Goal: Task Accomplishment & Management: Complete application form

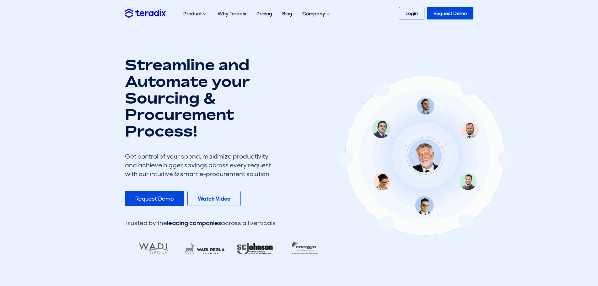
click at [410, 14] on link "Login" at bounding box center [411, 13] width 25 height 13
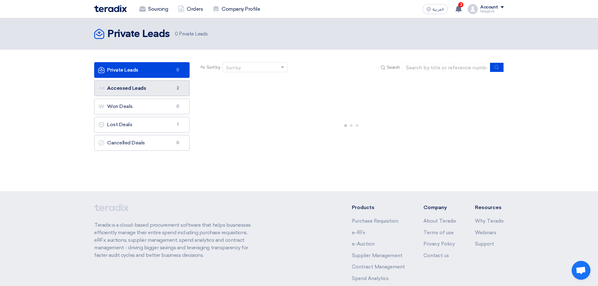
click at [159, 90] on link "Accessed Leads Accessed Leads 2" at bounding box center [141, 88] width 95 height 16
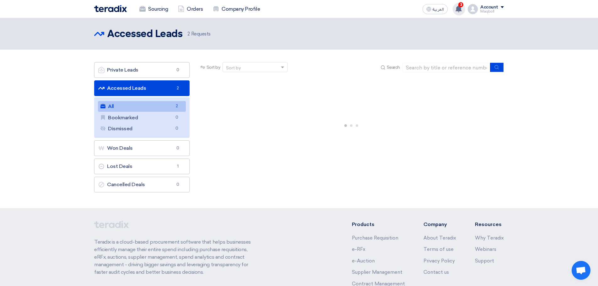
click at [460, 7] on use at bounding box center [458, 8] width 6 height 7
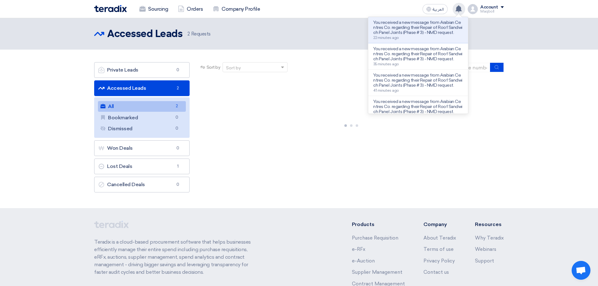
click at [422, 30] on p "You received a new message from Arabian Centres Co. regarding their Repair of R…" at bounding box center [418, 27] width 90 height 15
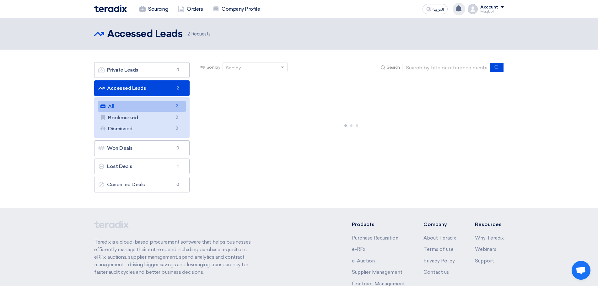
click at [422, 30] on div "Accessed Leads Accessed Leads 2 Requests" at bounding box center [298, 34] width 409 height 13
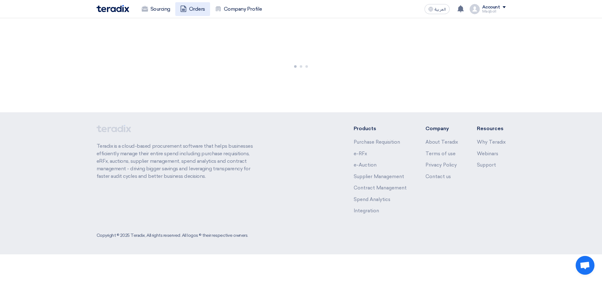
click at [191, 9] on link "Orders" at bounding box center [192, 9] width 35 height 14
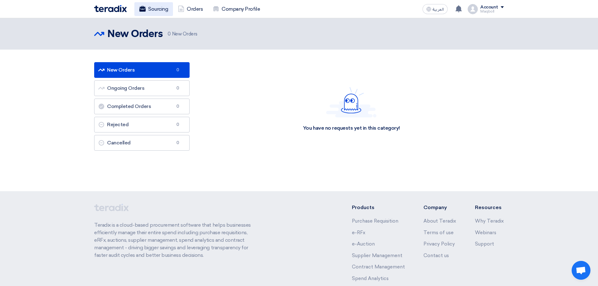
click at [157, 8] on link "Sourcing" at bounding box center [153, 9] width 39 height 14
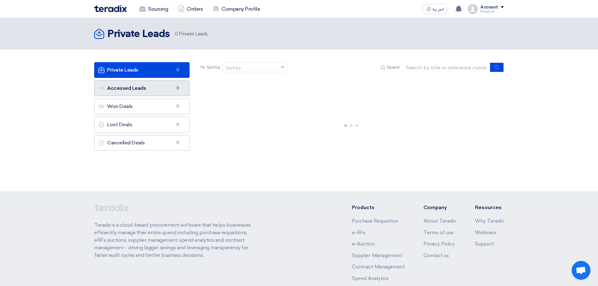
click at [164, 89] on link "Accessed Leads Accessed Leads 0" at bounding box center [141, 88] width 95 height 16
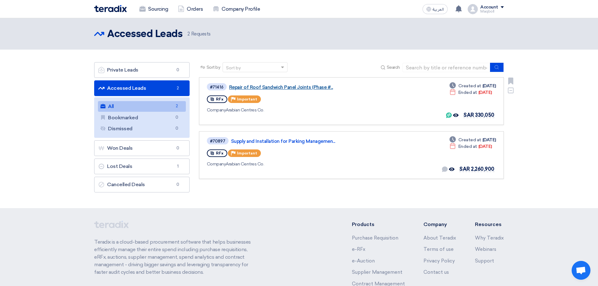
click at [294, 87] on link "Repair of Roof Sandwich Panel Joints (Phase #..." at bounding box center [307, 87] width 157 height 6
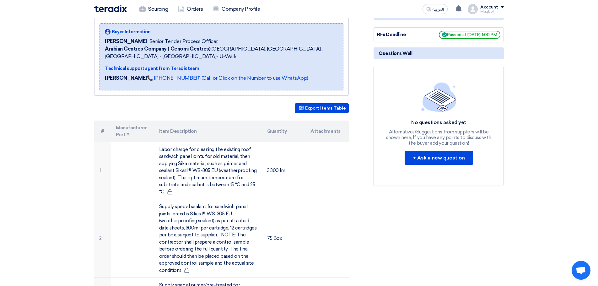
scroll to position [96, 0]
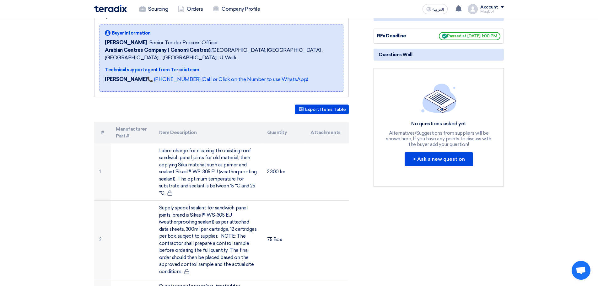
click at [409, 54] on span "Questions Wall" at bounding box center [395, 54] width 34 height 7
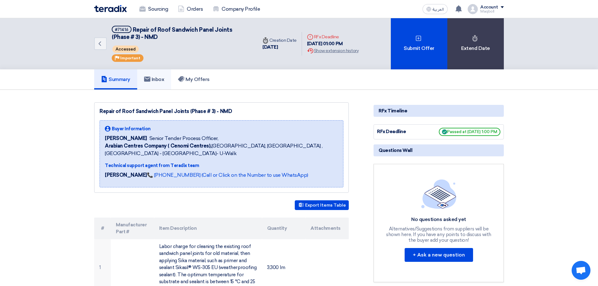
click at [147, 81] on use at bounding box center [147, 79] width 6 height 5
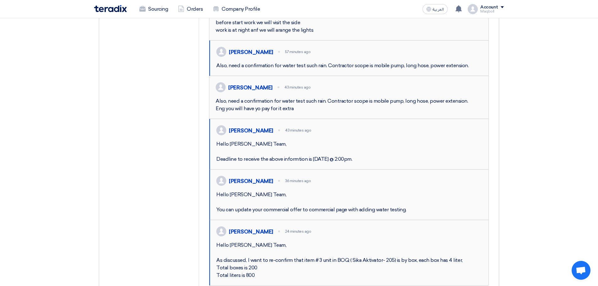
scroll to position [448, 0]
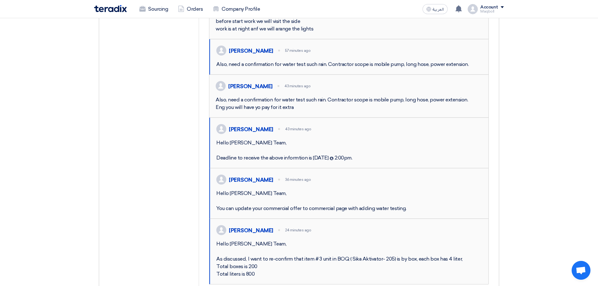
click at [469, 68] on div "Also, need a confirmation for water test such rain. Contractor scope is mobile …" at bounding box center [349, 65] width 266 height 8
click at [464, 68] on div "Also, need a confirmation for water test such rain. Contractor scope is mobile …" at bounding box center [349, 65] width 266 height 8
click at [467, 68] on div "Also, need a confirmation for water test such rain. Contractor scope is mobile …" at bounding box center [349, 65] width 266 height 8
click at [466, 68] on div "Also, need a confirmation for water test such rain. Contractor scope is mobile …" at bounding box center [349, 65] width 266 height 8
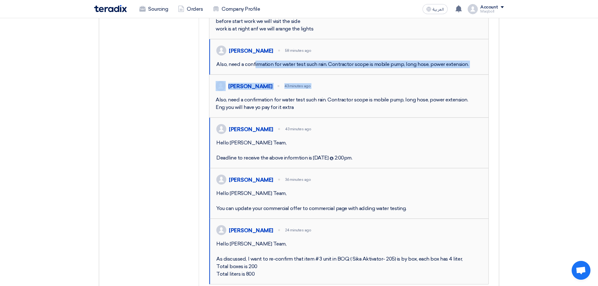
drag, startPoint x: 466, startPoint y: 118, endPoint x: 326, endPoint y: 131, distance: 140.5
click at [326, 131] on div "Attach file Attach file Upload Offer Submit Offer Send Send Maqboll Ahmed 1 hou…" at bounding box center [349, 42] width 280 height 483
click at [242, 68] on div "Also, need a confirmation for water test such rain. Contractor scope is mobile …" at bounding box center [349, 65] width 266 height 8
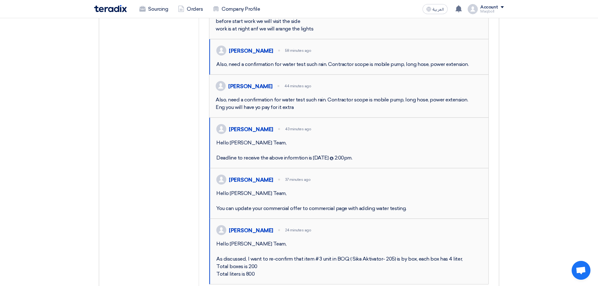
drag, startPoint x: 244, startPoint y: 118, endPoint x: 467, endPoint y: 119, distance: 222.8
click at [467, 68] on div "Also, need a confirmation for water test such rain. Contractor scope is mobile …" at bounding box center [349, 65] width 266 height 8
copy div "confirmation for water test such rain. Contractor scope is mobile pump, long ho…"
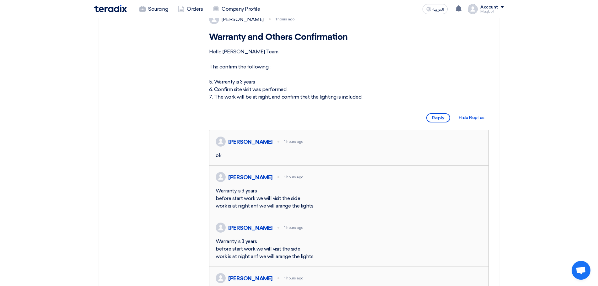
scroll to position [96, 0]
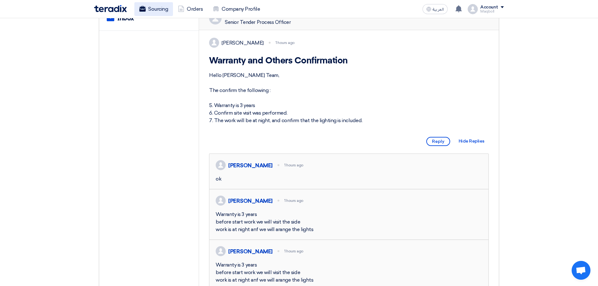
click at [152, 3] on link "Sourcing" at bounding box center [153, 9] width 39 height 14
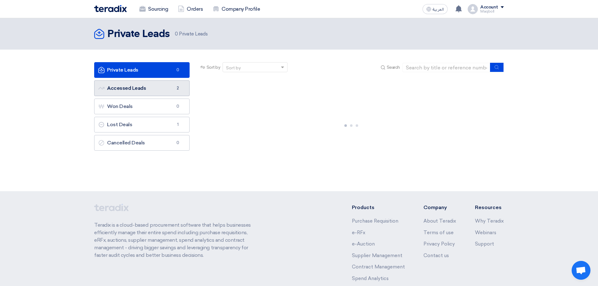
click at [176, 86] on span "2" at bounding box center [178, 88] width 8 height 6
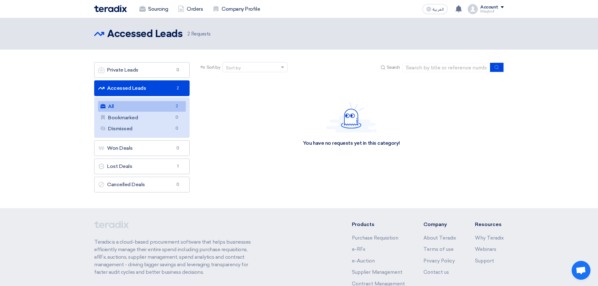
click at [147, 89] on link "Accessed Leads Accessed Leads 2" at bounding box center [141, 88] width 95 height 16
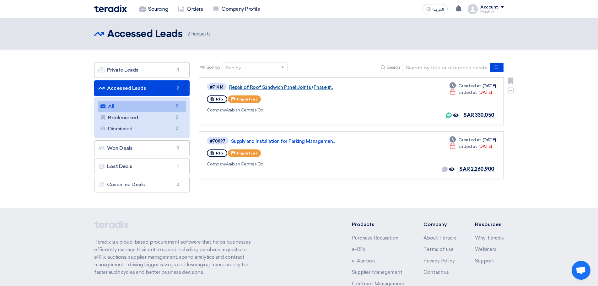
click at [269, 87] on link "Repair of Roof Sandwich Panel Joints (Phase #..." at bounding box center [307, 87] width 157 height 6
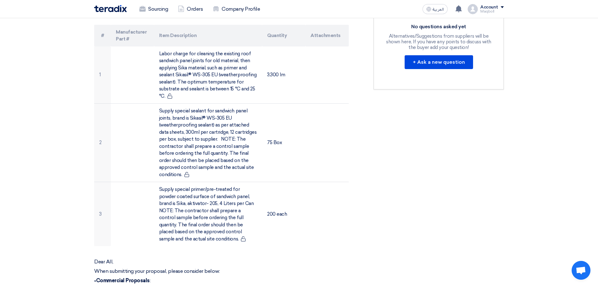
scroll to position [195, 0]
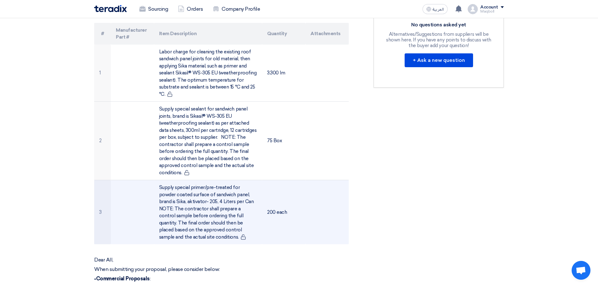
click at [235, 196] on td "Supply special primer/pre-treated for powder coated surface of sandwich panel, …" at bounding box center [208, 212] width 108 height 64
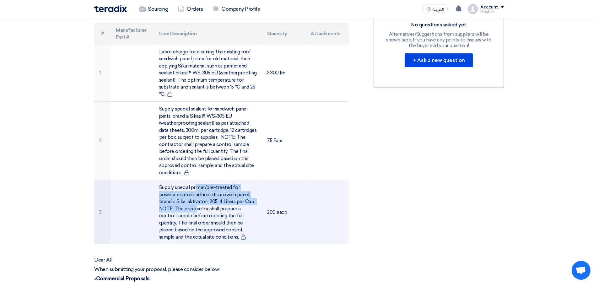
drag, startPoint x: 235, startPoint y: 196, endPoint x: 158, endPoint y: 180, distance: 78.4
click at [158, 180] on td "Supply special primer/pre-treated for powder coated surface of sandwich panel, …" at bounding box center [208, 212] width 108 height 64
copy td "Supply special primer/pre-treated for powder coated surface of sandwich panel, …"
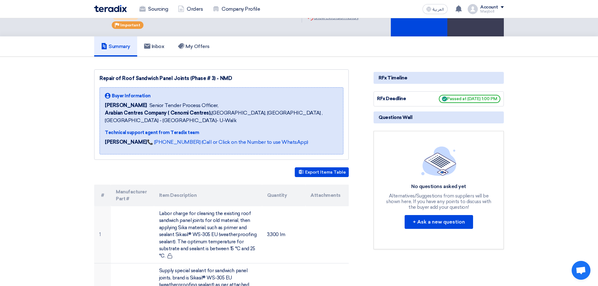
scroll to position [14, 0]
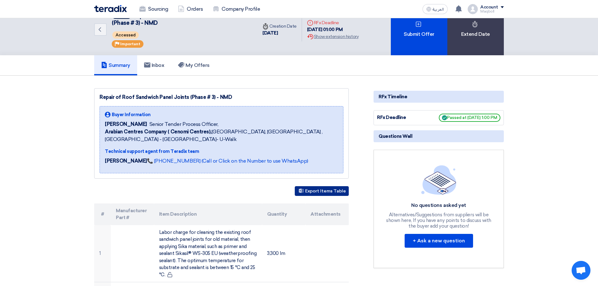
click at [319, 190] on button "Export Items Table" at bounding box center [322, 191] width 54 height 10
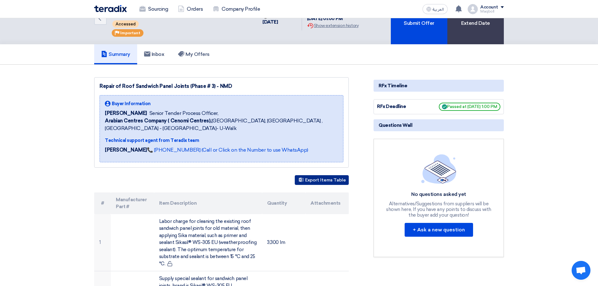
scroll to position [0, 0]
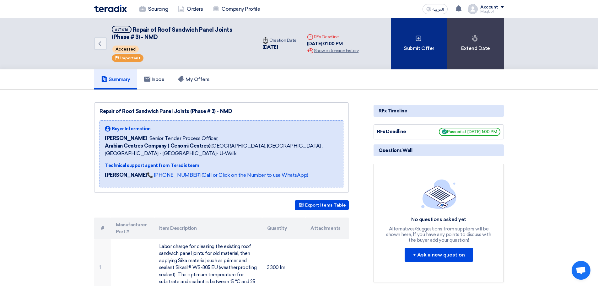
click at [418, 47] on div "Submit Offer" at bounding box center [419, 43] width 56 height 51
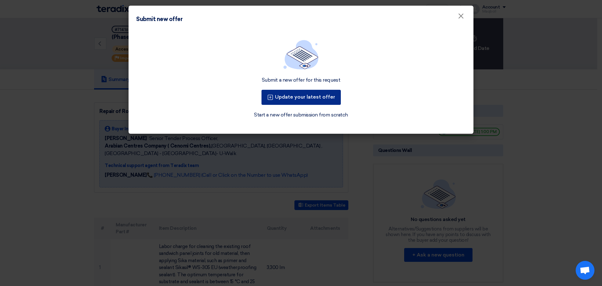
click at [296, 99] on button "Update your latest offer" at bounding box center [301, 97] width 79 height 15
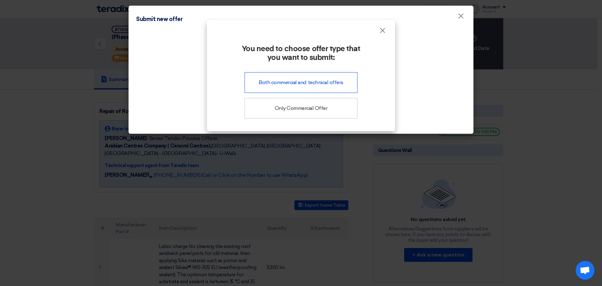
click at [330, 86] on div "Both commercial and technical offers" at bounding box center [301, 82] width 113 height 21
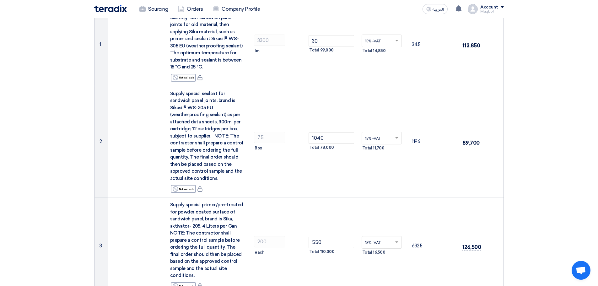
scroll to position [111, 0]
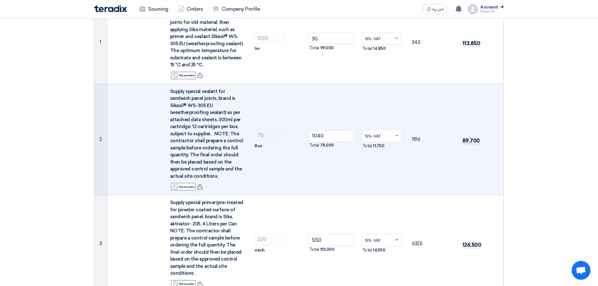
click at [415, 139] on td "1196" at bounding box center [432, 139] width 51 height 111
drag, startPoint x: 419, startPoint y: 139, endPoint x: 414, endPoint y: 139, distance: 4.4
click at [414, 139] on td "1196" at bounding box center [432, 139] width 51 height 111
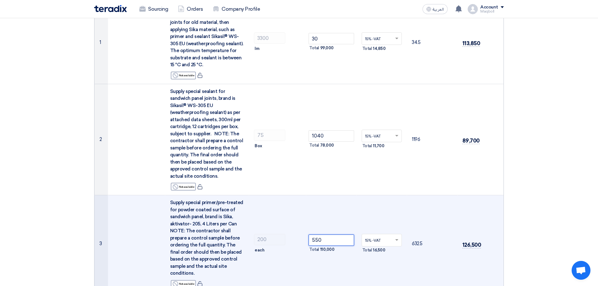
click at [327, 236] on input "550" at bounding box center [330, 239] width 45 height 11
type input "5"
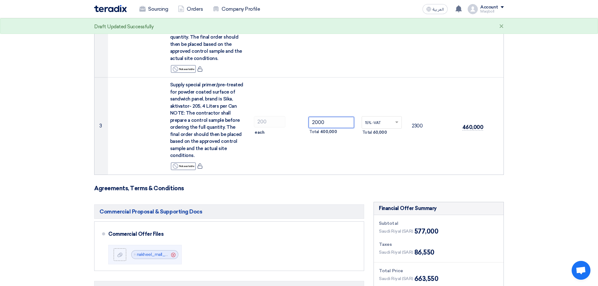
scroll to position [231, 0]
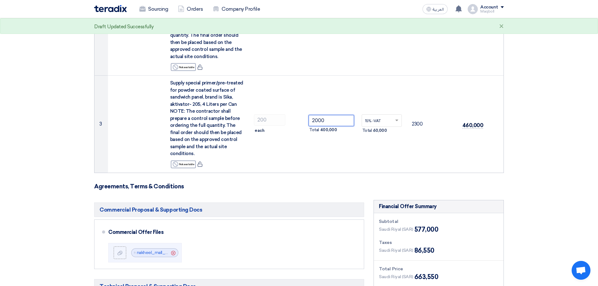
type input "2000"
click at [571, 159] on section "Offer Details # Part Number Item Description Quantity Unit Price (SAR) Taxes + …" at bounding box center [299, 184] width 598 height 720
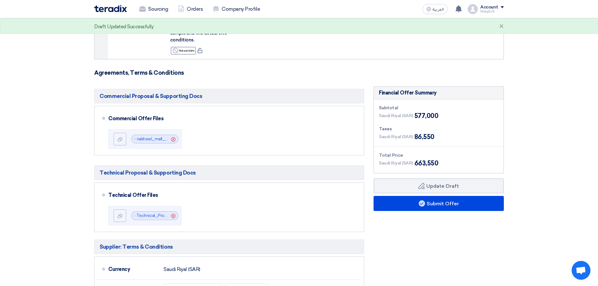
scroll to position [346, 0]
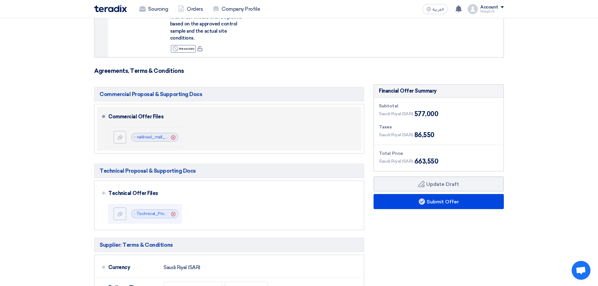
click at [172, 135] on icon "Cancel" at bounding box center [173, 137] width 4 height 4
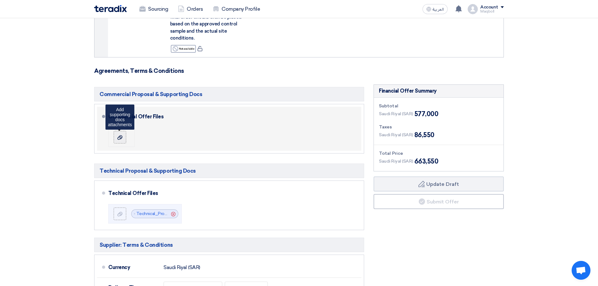
click at [120, 135] on icon at bounding box center [119, 137] width 5 height 5
click at [0, 0] on input "file" at bounding box center [0, 0] width 0 height 0
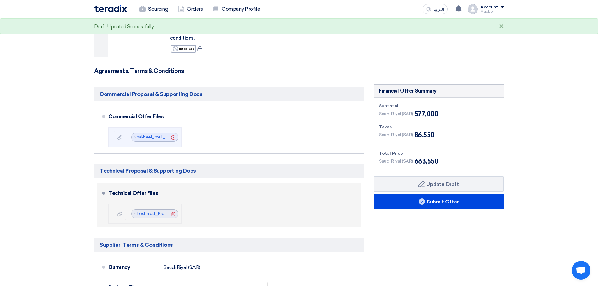
click at [174, 212] on icon "Cancel" at bounding box center [173, 214] width 4 height 4
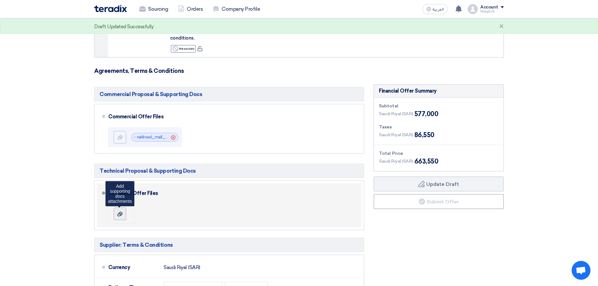
click at [124, 209] on label at bounding box center [120, 213] width 13 height 13
click at [0, 0] on input "file" at bounding box center [0, 0] width 0 height 0
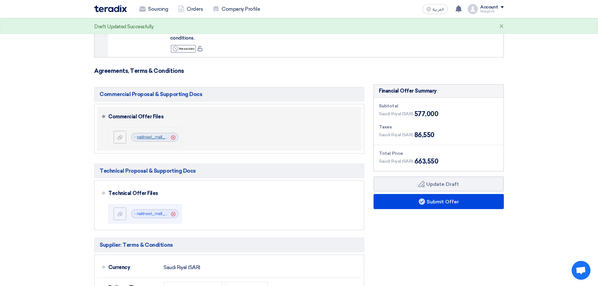
click at [144, 134] on link "nakheel_mall_dammamsika__1758706665176.pdf" at bounding box center [186, 136] width 99 height 5
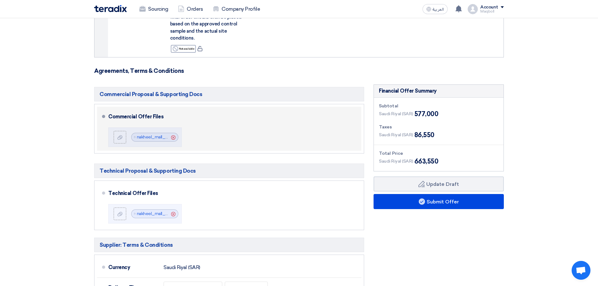
drag, startPoint x: 137, startPoint y: 131, endPoint x: 242, endPoint y: 131, distance: 105.1
click at [242, 131] on div "Commercial Offer Files File nakheel_mall_dammamsika__1758706665176.pdf Cancel" at bounding box center [233, 128] width 250 height 39
click at [174, 135] on icon "Cancel" at bounding box center [173, 137] width 4 height 4
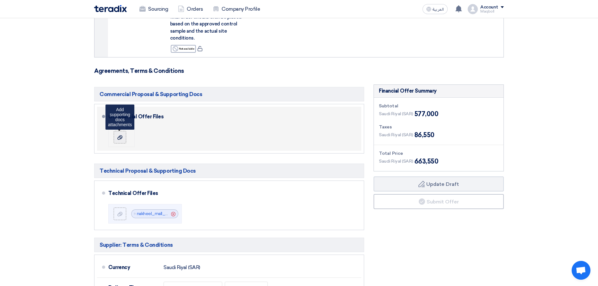
click at [123, 134] on div at bounding box center [120, 137] width 8 height 6
click at [0, 0] on input "file" at bounding box center [0, 0] width 0 height 0
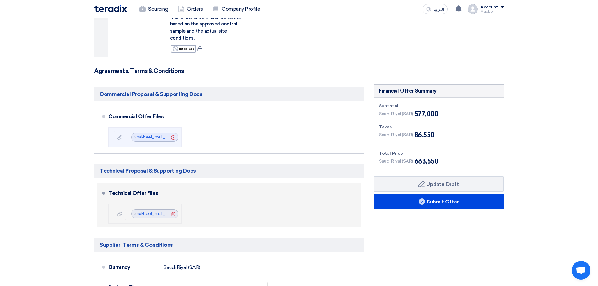
click at [173, 211] on use at bounding box center [173, 213] width 4 height 4
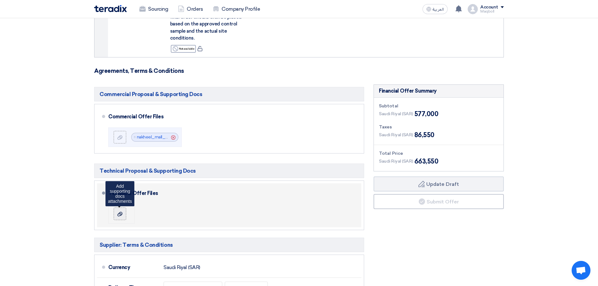
click at [121, 211] on use at bounding box center [119, 213] width 5 height 4
click at [0, 0] on input "file" at bounding box center [0, 0] width 0 height 0
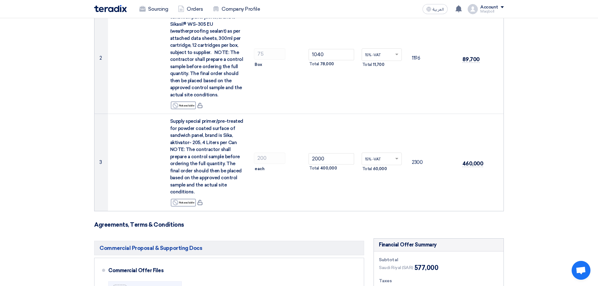
scroll to position [184, 0]
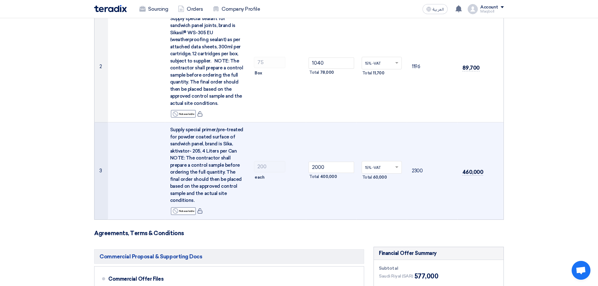
click at [235, 153] on span "Supply special primer/pre-treated for powder coated surface of sandwich panel, …" at bounding box center [206, 165] width 73 height 76
drag, startPoint x: 235, startPoint y: 152, endPoint x: 161, endPoint y: 143, distance: 75.2
click at [161, 143] on tr "3 Supply special primer/pre-treated for powder coated surface of sandwich panel…" at bounding box center [298, 170] width 409 height 97
copy tr "Supply special primer/pre-treated for powder coated surface of sandwich panel, …"
click at [342, 205] on td "2000 Total 400,000" at bounding box center [331, 170] width 51 height 97
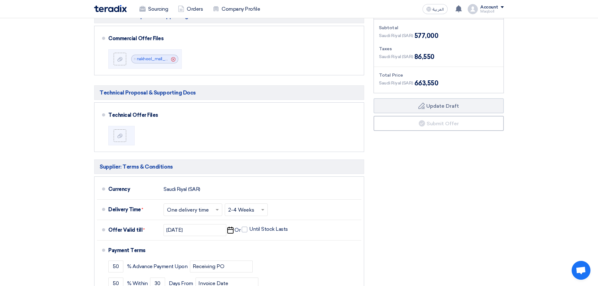
scroll to position [430, 0]
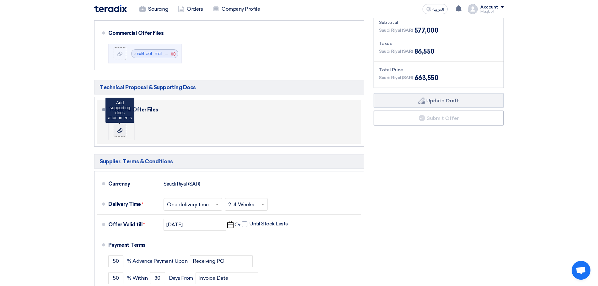
click at [115, 124] on label at bounding box center [120, 130] width 13 height 13
click at [0, 0] on input "file" at bounding box center [0, 0] width 0 height 0
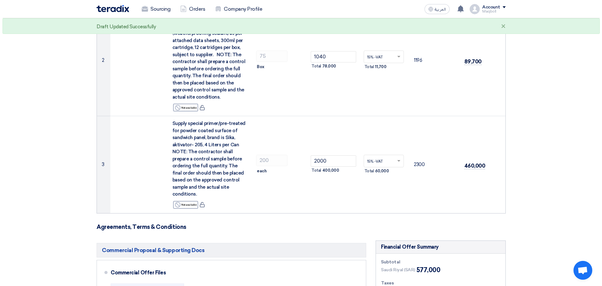
scroll to position [291, 0]
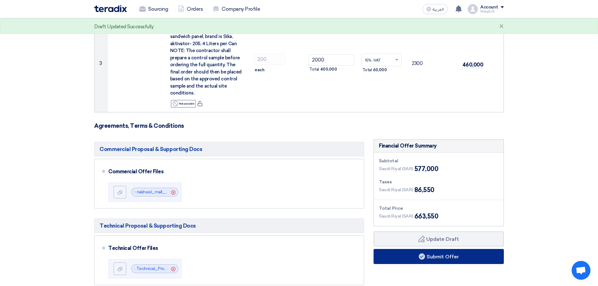
click at [422, 253] on icon at bounding box center [422, 256] width 6 height 6
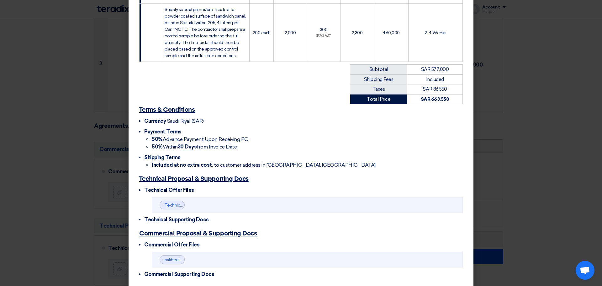
scroll to position [267, 0]
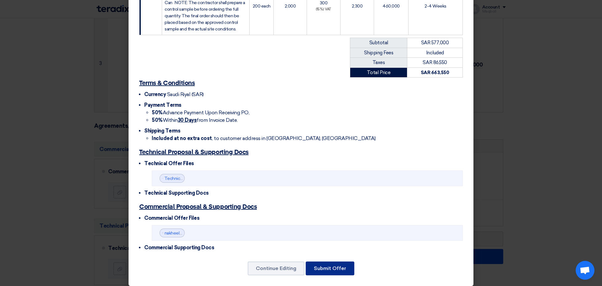
click at [328, 264] on button "Submit Offer" at bounding box center [330, 268] width 49 height 14
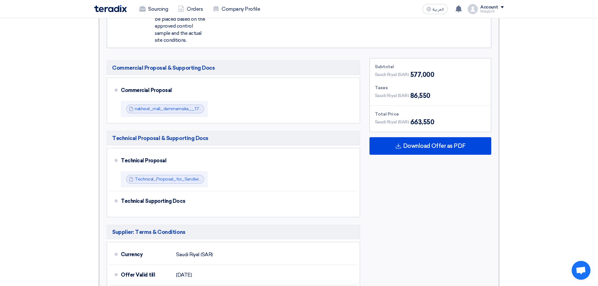
scroll to position [528, 0]
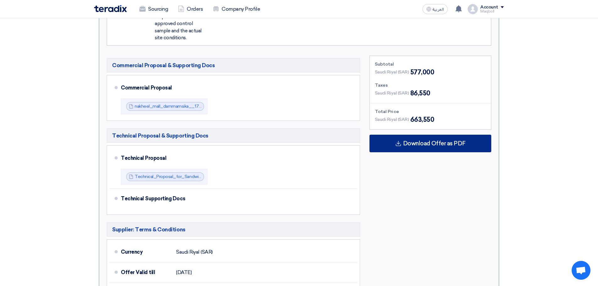
click at [423, 141] on span "Download Offer as PDF" at bounding box center [434, 144] width 62 height 6
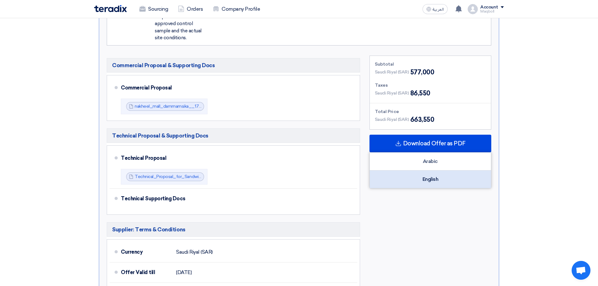
click at [434, 170] on div "English" at bounding box center [430, 179] width 121 height 18
